Goal: Go to known website: Go to known website

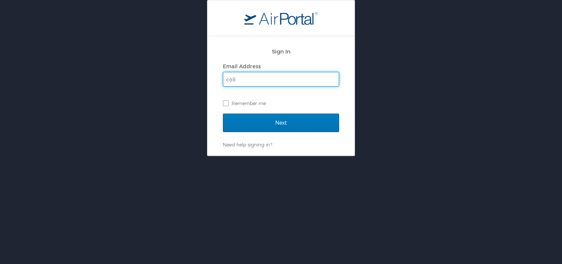
type input "[PERSON_NAME][EMAIL_ADDRESS][PERSON_NAME][DOMAIN_NAME]"
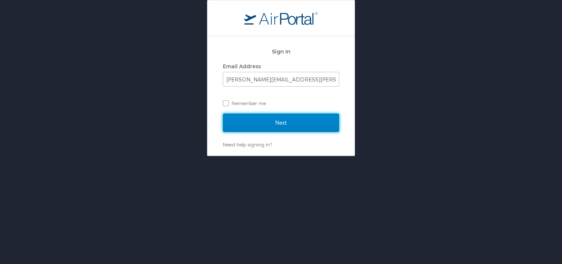
click at [249, 126] on input "Next" at bounding box center [281, 122] width 116 height 18
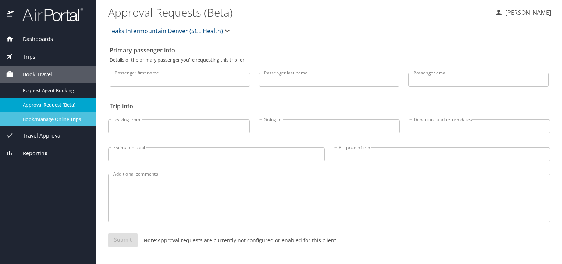
click at [74, 116] on span "Book/Manage Online Trips" at bounding box center [55, 119] width 65 height 7
